Goal: Check status: Check status

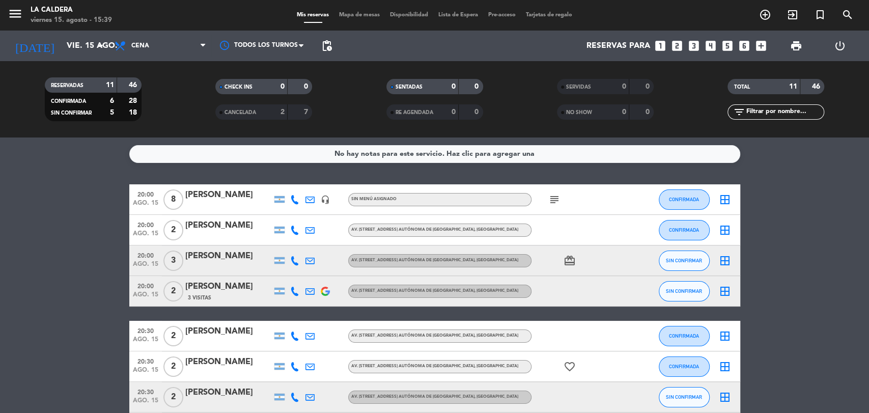
click at [547, 196] on span "subject" at bounding box center [554, 199] width 15 height 12
click at [558, 200] on icon "subject" at bounding box center [554, 199] width 12 height 12
click at [102, 52] on input "vie. 15 ago." at bounding box center [115, 46] width 107 height 20
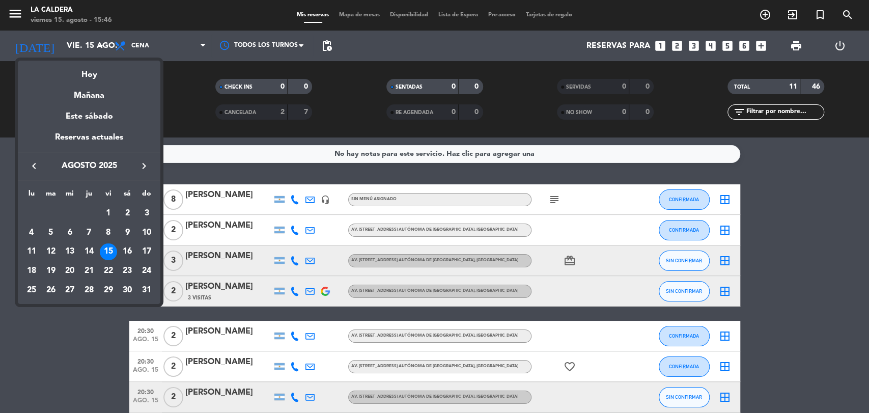
click at [127, 249] on div "16" at bounding box center [127, 251] width 17 height 17
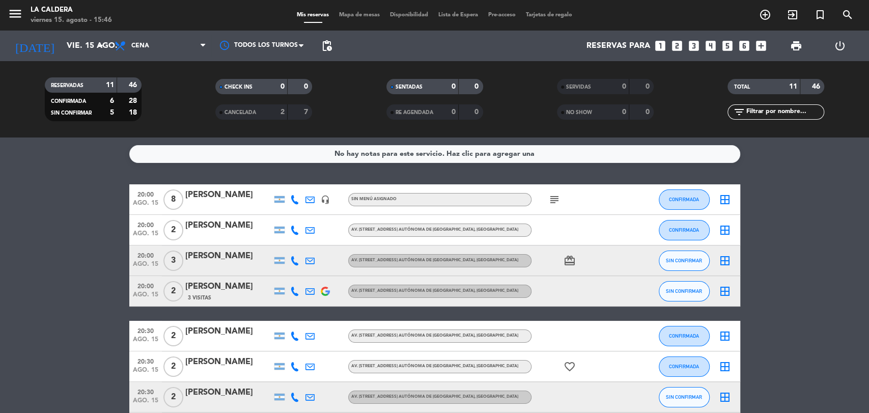
type input "sáb. 16 ago."
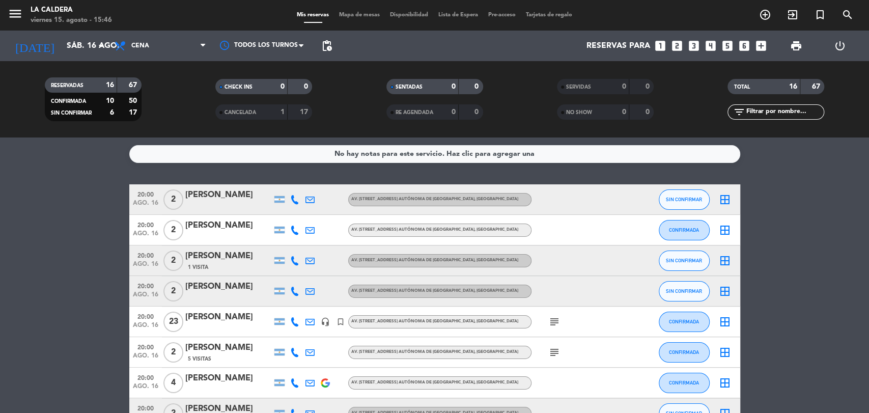
click at [555, 326] on icon "subject" at bounding box center [554, 322] width 12 height 12
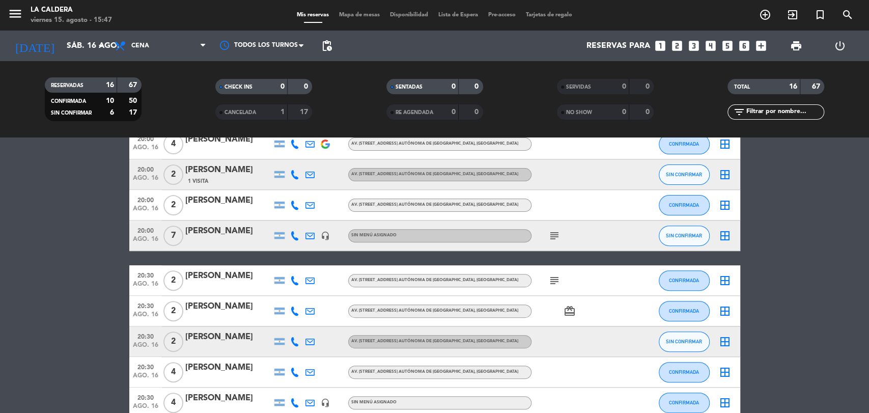
scroll to position [226, 0]
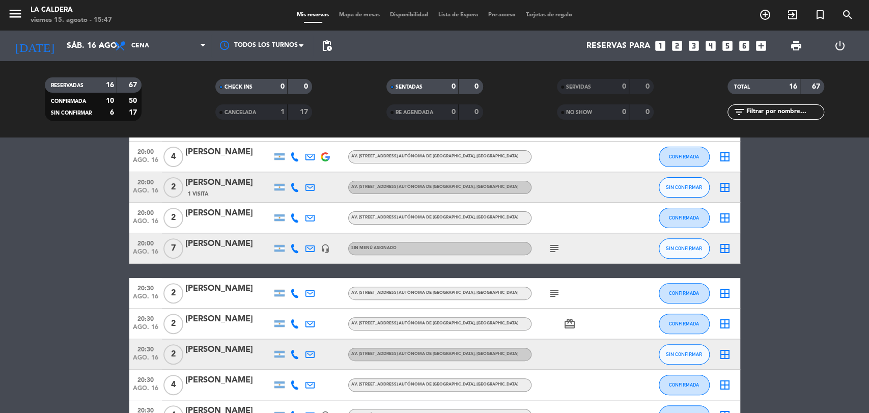
click at [561, 253] on span "subject" at bounding box center [554, 248] width 15 height 12
click at [553, 249] on icon "subject" at bounding box center [554, 248] width 12 height 12
click at [559, 289] on icon "subject" at bounding box center [554, 293] width 12 height 12
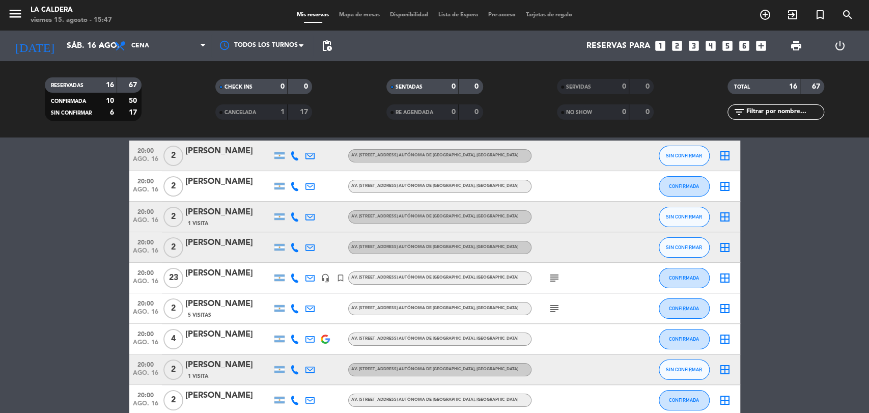
scroll to position [42, 0]
